Goal: Task Accomplishment & Management: Manage account settings

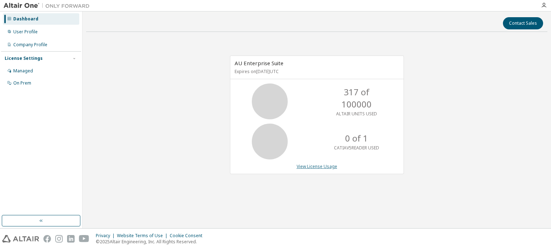
click at [320, 166] on link "View License Usage" at bounding box center [317, 167] width 41 height 6
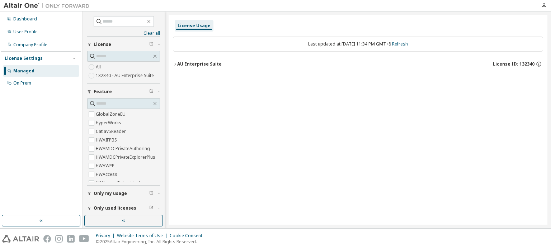
click at [177, 63] on div "AU Enterprise Suite" at bounding box center [199, 64] width 44 height 6
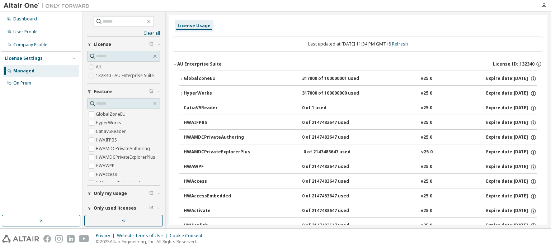
click at [181, 92] on icon "button" at bounding box center [181, 93] width 1 height 3
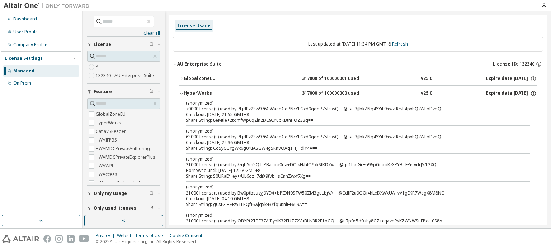
click at [181, 92] on icon "button" at bounding box center [181, 93] width 4 height 4
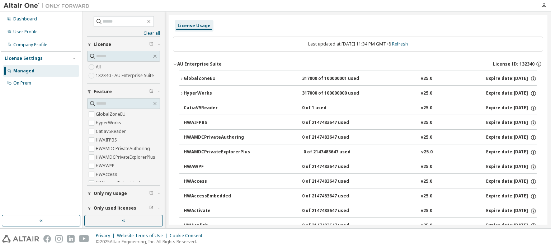
click at [183, 77] on icon "button" at bounding box center [181, 79] width 4 height 4
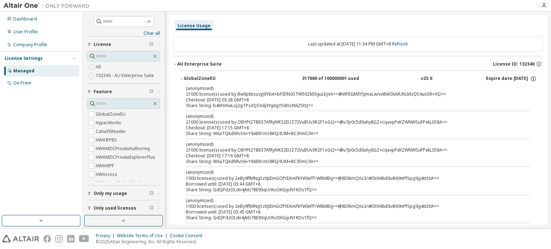
click at [183, 77] on icon "button" at bounding box center [181, 79] width 4 height 4
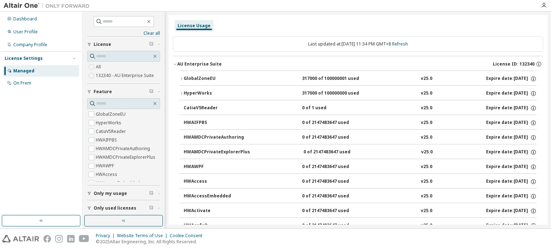
click at [486, 79] on div "Expire date: 2025-10-06" at bounding box center [511, 79] width 51 height 6
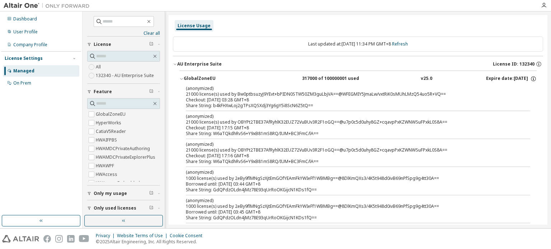
click at [486, 79] on div "Expire date: 2025-10-06" at bounding box center [511, 79] width 51 height 6
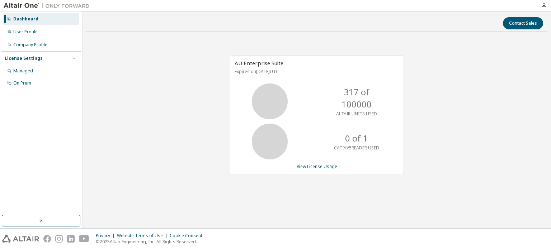
click at [346, 97] on p "317 of 100000" at bounding box center [356, 98] width 57 height 25
click at [279, 94] on icon at bounding box center [270, 102] width 18 height 18
click at [337, 97] on p "317 of 100000" at bounding box center [356, 98] width 57 height 25
click at [343, 111] on div "317 of 100000 ALTAIR UNITS USED" at bounding box center [356, 102] width 57 height 36
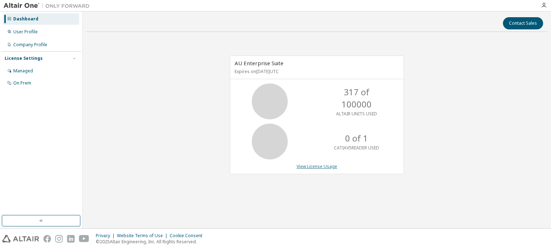
click at [321, 165] on link "View License Usage" at bounding box center [317, 167] width 41 height 6
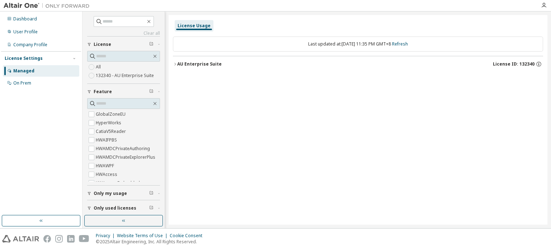
click at [136, 73] on label "132340 - AU Enterprise Suite" at bounding box center [126, 75] width 60 height 9
click at [127, 193] on div "Only my usage" at bounding box center [126, 194] width 64 height 6
click at [538, 64] on icon "button" at bounding box center [538, 65] width 1 height 2
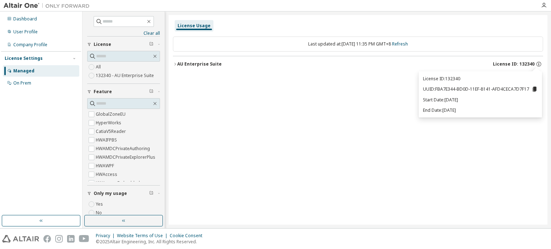
click at [277, 91] on div "License Usage Last updated at: Fri 2025-09-12 11:35 PM GMT+8 Refresh AU Enterpr…" at bounding box center [358, 120] width 379 height 210
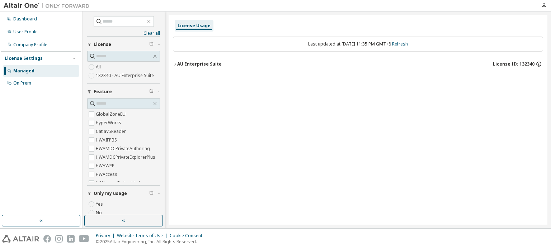
click at [536, 65] on icon "button" at bounding box center [538, 64] width 6 height 6
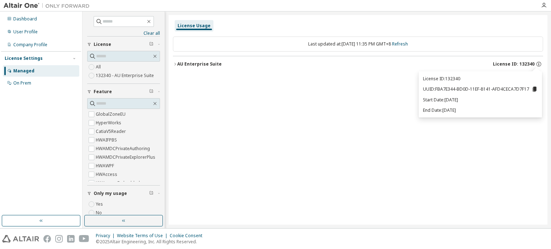
click at [397, 218] on div "License Usage Last updated at: Fri 2025-09-12 11:35 PM GMT+8 Refresh AU Enterpr…" at bounding box center [358, 120] width 379 height 210
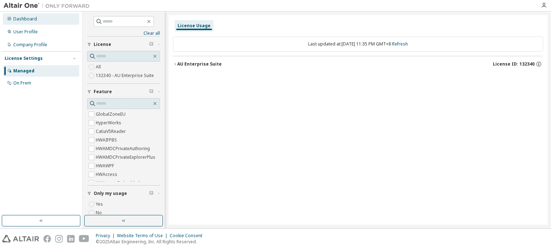
click at [45, 22] on div "Dashboard" at bounding box center [41, 18] width 76 height 11
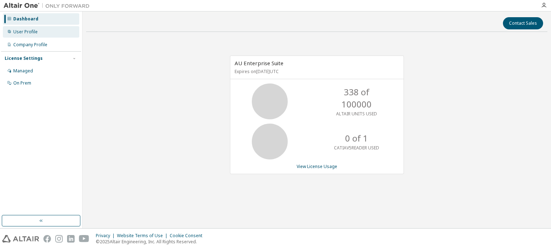
click at [39, 30] on div "User Profile" at bounding box center [41, 31] width 76 height 11
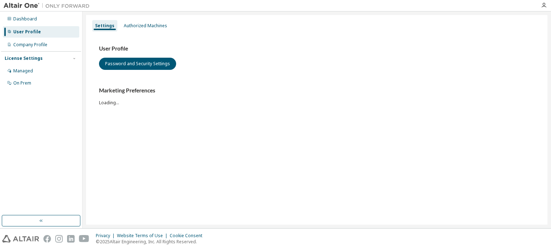
click at [23, 6] on img at bounding box center [49, 5] width 90 height 7
click at [158, 27] on div "Authorized Machines" at bounding box center [145, 26] width 43 height 6
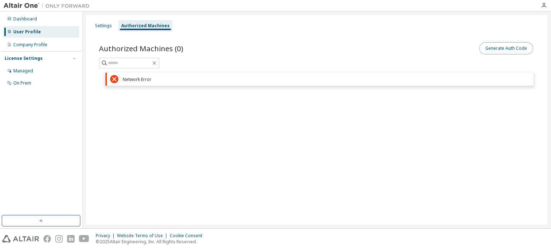
click at [524, 48] on button "Generate Auth Code" at bounding box center [506, 48] width 54 height 12
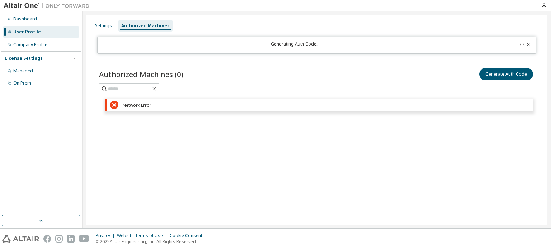
click at [520, 46] on icon at bounding box center [522, 44] width 4 height 4
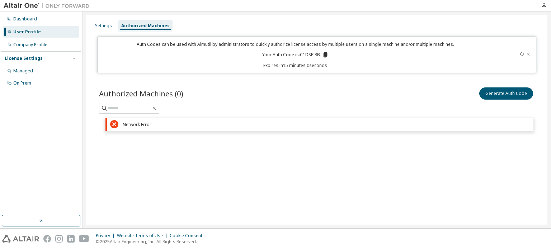
click at [327, 55] on icon at bounding box center [325, 54] width 4 height 5
drag, startPoint x: 331, startPoint y: 181, endPoint x: 331, endPoint y: 102, distance: 78.5
click at [331, 180] on div "Settings Authorized Machines Auth Codes can be used with Almutil by administrat…" at bounding box center [316, 120] width 461 height 210
click at [326, 56] on icon at bounding box center [325, 54] width 4 height 5
click at [343, 209] on div "Settings Authorized Machines Auth Codes can be used with Almutil by administrat…" at bounding box center [316, 120] width 461 height 210
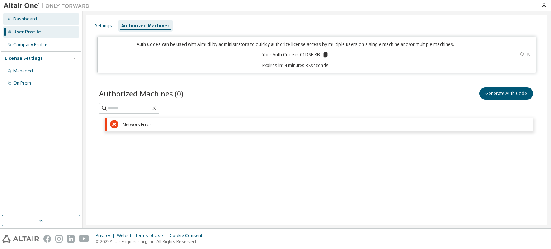
click at [29, 17] on div "Dashboard" at bounding box center [25, 19] width 24 height 6
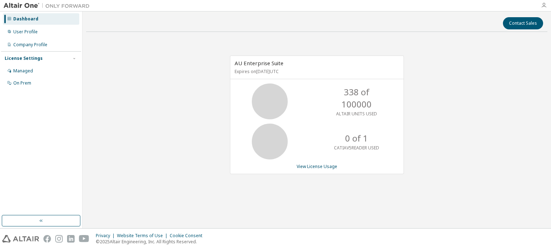
click at [544, 3] on icon "button" at bounding box center [544, 6] width 6 height 6
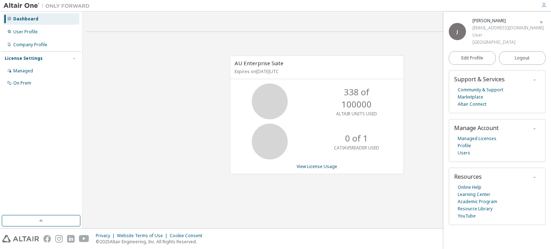
click at [44, 213] on div "Dashboard User Profile Company Profile License Settings Managed On Prem" at bounding box center [41, 114] width 80 height 202
click at [43, 217] on button "button" at bounding box center [41, 220] width 79 height 11
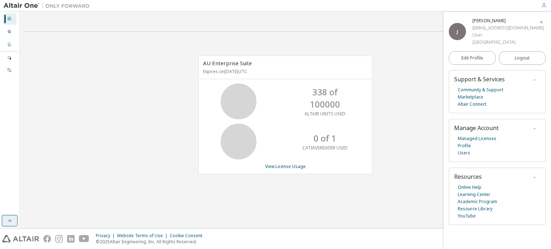
click at [13, 224] on button "button" at bounding box center [10, 220] width 16 height 11
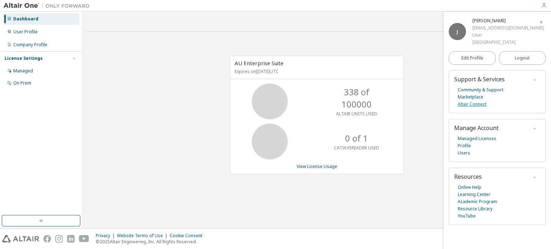
click at [468, 106] on link "Altair Connect" at bounding box center [472, 104] width 29 height 7
click at [435, 55] on div "AU Enterprise Suite Expires on October 6, 2025 UTC 338 of 100000 ALTAIR UNITS U…" at bounding box center [316, 119] width 461 height 162
click at [538, 22] on span "button" at bounding box center [541, 21] width 7 height 11
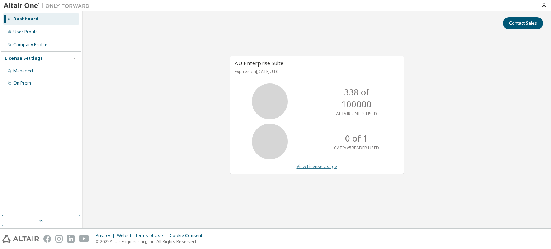
click at [332, 167] on link "View License Usage" at bounding box center [317, 167] width 41 height 6
click at [338, 99] on p "338 of 100000" at bounding box center [356, 98] width 57 height 25
click at [275, 104] on icon at bounding box center [270, 102] width 18 height 18
click at [331, 149] on div "0 of 1 CATIAV5READER USED" at bounding box center [356, 142] width 57 height 36
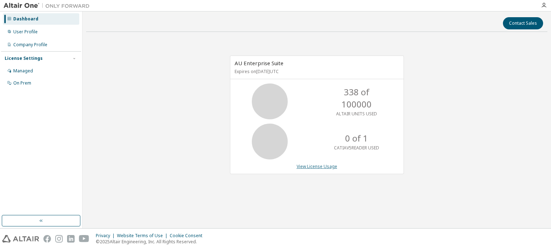
click at [326, 168] on link "View License Usage" at bounding box center [317, 167] width 41 height 6
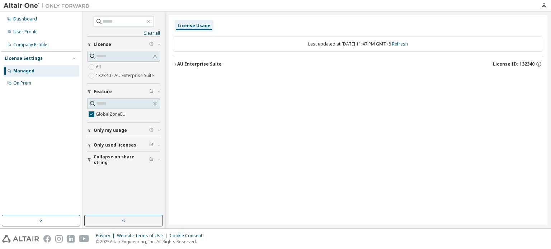
click at [195, 61] on div "AU Enterprise Suite" at bounding box center [199, 64] width 44 height 6
click at [197, 79] on div "GlobalZoneEU" at bounding box center [216, 79] width 65 height 6
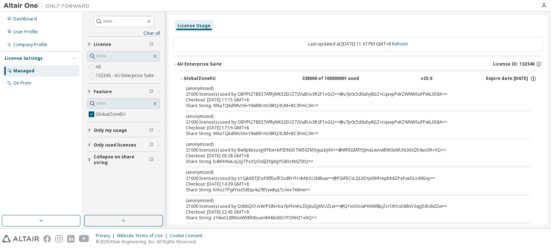
click at [205, 94] on div "(anonymized) 21000 license(s) used by OBYPt2TBE37AfRyhlK32EUZ72VuBUv3R2F1oGQ==@…" at bounding box center [349, 91] width 327 height 12
click at [34, 3] on img at bounding box center [49, 5] width 90 height 7
click at [28, 18] on div "Dashboard" at bounding box center [25, 19] width 24 height 6
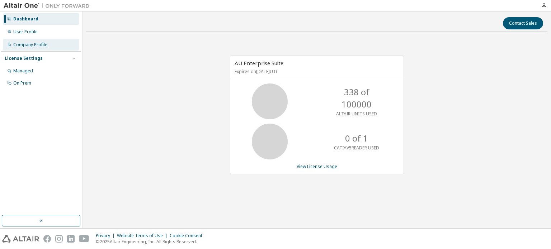
click at [41, 45] on div "Company Profile" at bounding box center [30, 45] width 34 height 6
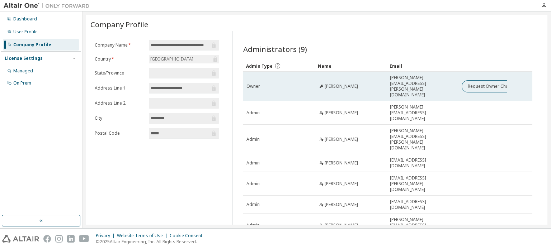
click at [410, 80] on span "robert.weiss@pl.mw.tum.de" at bounding box center [422, 86] width 65 height 23
click at [348, 84] on span "Robert Weiß" at bounding box center [341, 87] width 33 height 6
click at [335, 84] on span "Robert Weiß" at bounding box center [341, 87] width 33 height 6
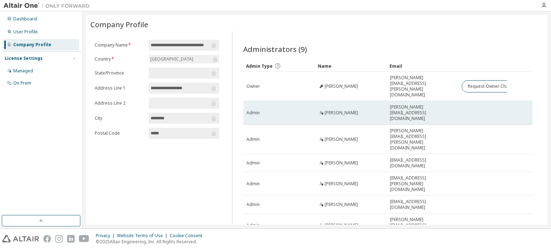
drag, startPoint x: 331, startPoint y: 81, endPoint x: 329, endPoint y: 93, distance: 12.0
click at [330, 84] on span "Robert Weiß" at bounding box center [341, 87] width 33 height 6
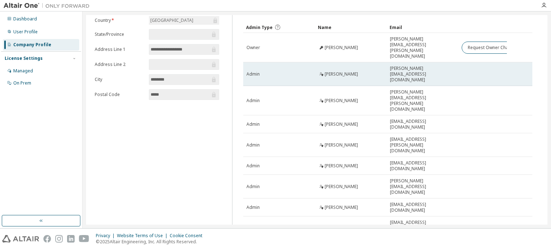
scroll to position [40, 0]
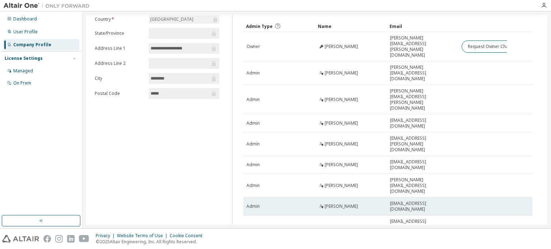
click at [280, 204] on div "Admin" at bounding box center [278, 207] width 65 height 6
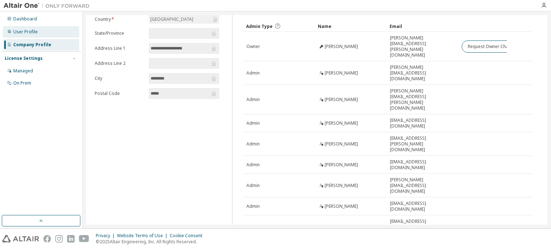
click at [59, 32] on div "User Profile" at bounding box center [41, 31] width 76 height 11
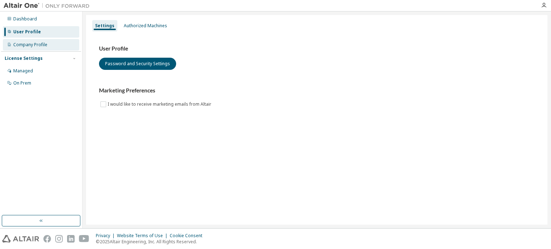
click at [56, 44] on div "Company Profile" at bounding box center [41, 44] width 76 height 11
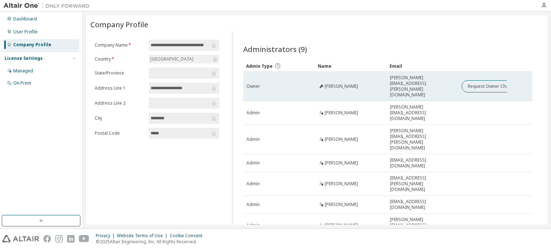
click at [331, 84] on span "Robert Weiß" at bounding box center [341, 87] width 33 height 6
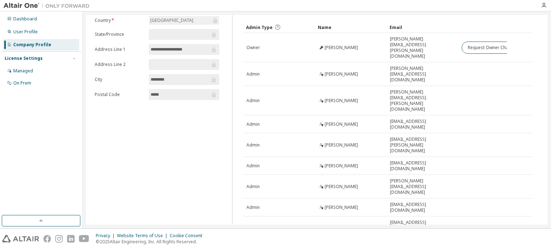
scroll to position [40, 0]
click at [429, 246] on button "10" at bounding box center [434, 249] width 10 height 6
click at [433, 243] on div "100" at bounding box center [452, 241] width 57 height 9
click at [430, 246] on button "100" at bounding box center [433, 249] width 12 height 6
click at [443, 209] on div "10" at bounding box center [450, 206] width 57 height 9
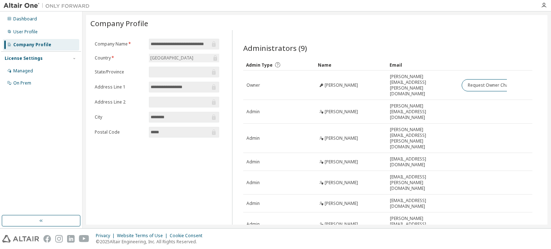
scroll to position [0, 0]
click at [175, 45] on input "**********" at bounding box center [181, 45] width 60 height 7
click at [176, 59] on div "Germany" at bounding box center [184, 59] width 70 height 9
click at [166, 91] on span "**********" at bounding box center [184, 88] width 70 height 11
click at [169, 89] on input "**********" at bounding box center [181, 88] width 60 height 7
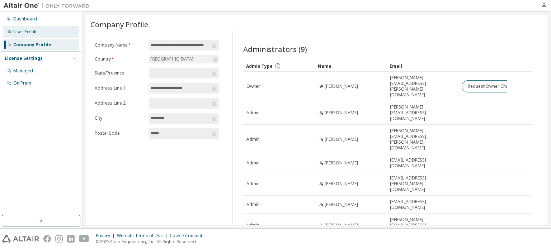
click at [49, 32] on div "User Profile" at bounding box center [41, 31] width 76 height 11
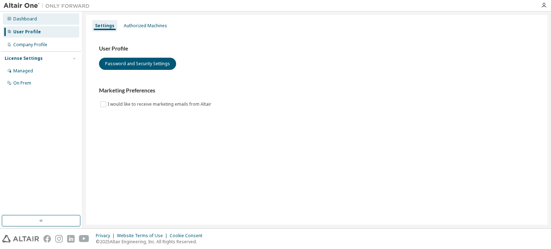
click at [52, 22] on div "Dashboard" at bounding box center [41, 18] width 76 height 11
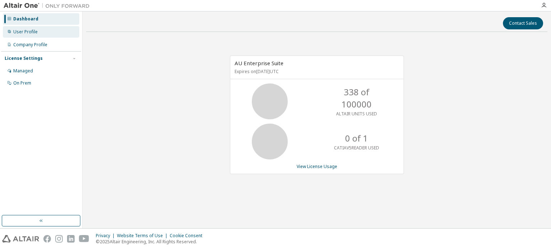
click at [53, 33] on div "User Profile" at bounding box center [41, 31] width 76 height 11
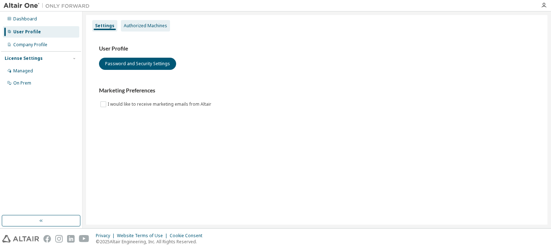
click at [138, 25] on div "Authorized Machines" at bounding box center [145, 26] width 43 height 6
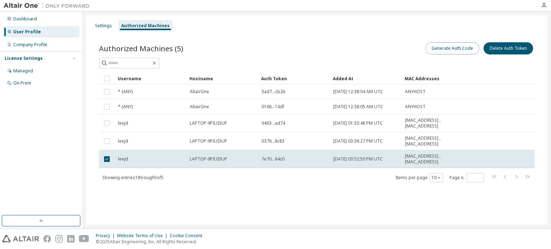
click at [464, 46] on button "Generate Auth Code" at bounding box center [452, 48] width 54 height 12
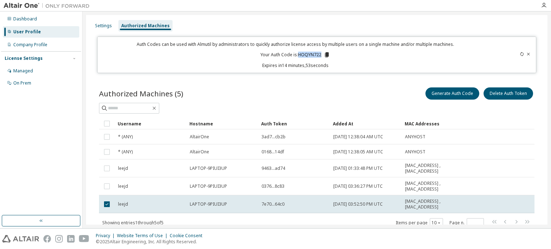
drag, startPoint x: 297, startPoint y: 55, endPoint x: 319, endPoint y: 55, distance: 22.2
click at [319, 55] on p "Your Auth Code is: HOQYN722" at bounding box center [295, 55] width 70 height 6
copy p "HOQYN722"
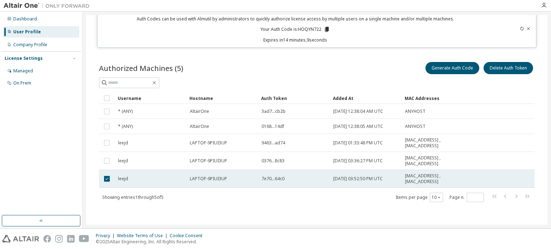
click at [274, 177] on span "7e70...64c0" at bounding box center [272, 179] width 23 height 6
click at [268, 180] on span "7e70...64c0" at bounding box center [272, 179] width 23 height 6
click at [269, 180] on span "7e70...64c0" at bounding box center [272, 179] width 23 height 6
click at [177, 219] on div "Authorized Machines (5) Generate Auth Code Delete Auth Token Clear Load Save Sa…" at bounding box center [316, 136] width 453 height 169
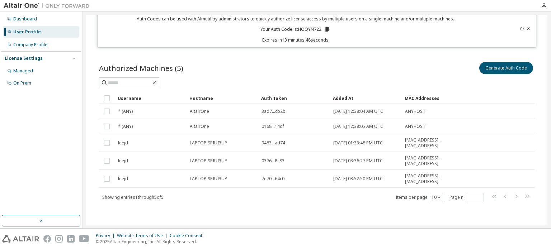
scroll to position [0, 0]
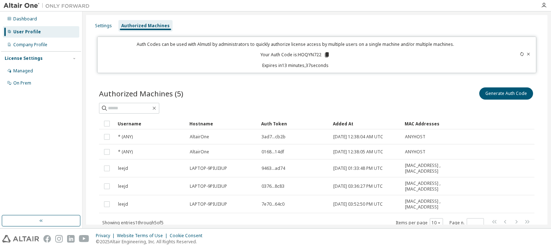
click at [526, 56] on icon at bounding box center [528, 54] width 4 height 4
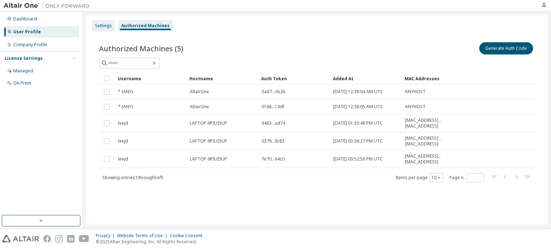
click at [99, 28] on div "Settings" at bounding box center [103, 26] width 17 height 6
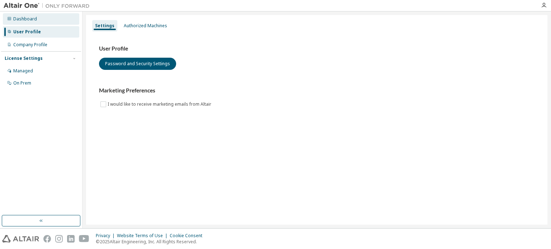
click at [36, 23] on div "Dashboard" at bounding box center [41, 18] width 76 height 11
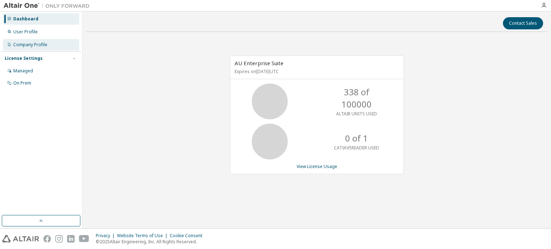
click at [44, 48] on div "Company Profile" at bounding box center [41, 44] width 76 height 11
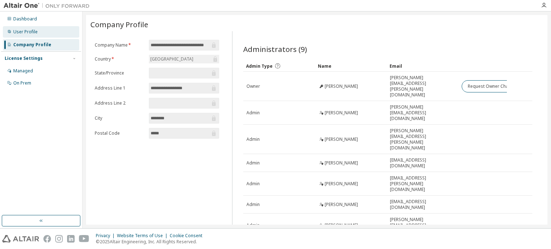
click at [42, 35] on div "User Profile" at bounding box center [41, 31] width 76 height 11
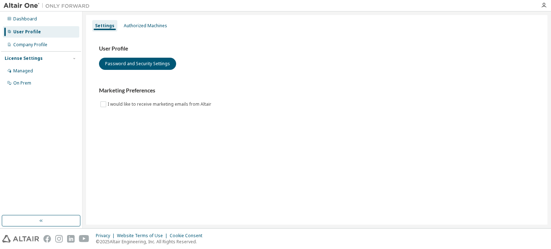
click at [135, 32] on div "Settings Authorized Machines" at bounding box center [316, 25] width 453 height 13
click at [150, 28] on div "Authorized Machines" at bounding box center [145, 26] width 43 height 6
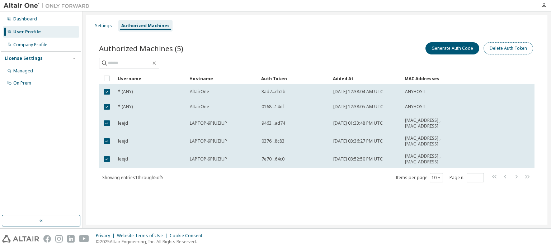
click at [500, 48] on button "Delete Auth Token" at bounding box center [507, 48] width 49 height 12
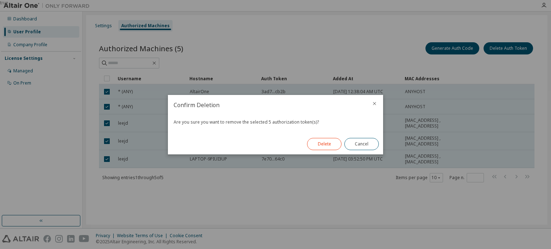
click at [327, 146] on button "Delete" at bounding box center [324, 144] width 34 height 12
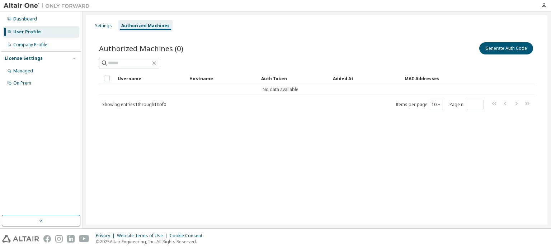
click at [341, 185] on div "Settings Authorized Machines Authorized Machines (0) Generate Auth Code Clear L…" at bounding box center [316, 120] width 461 height 210
